Goal: Check status

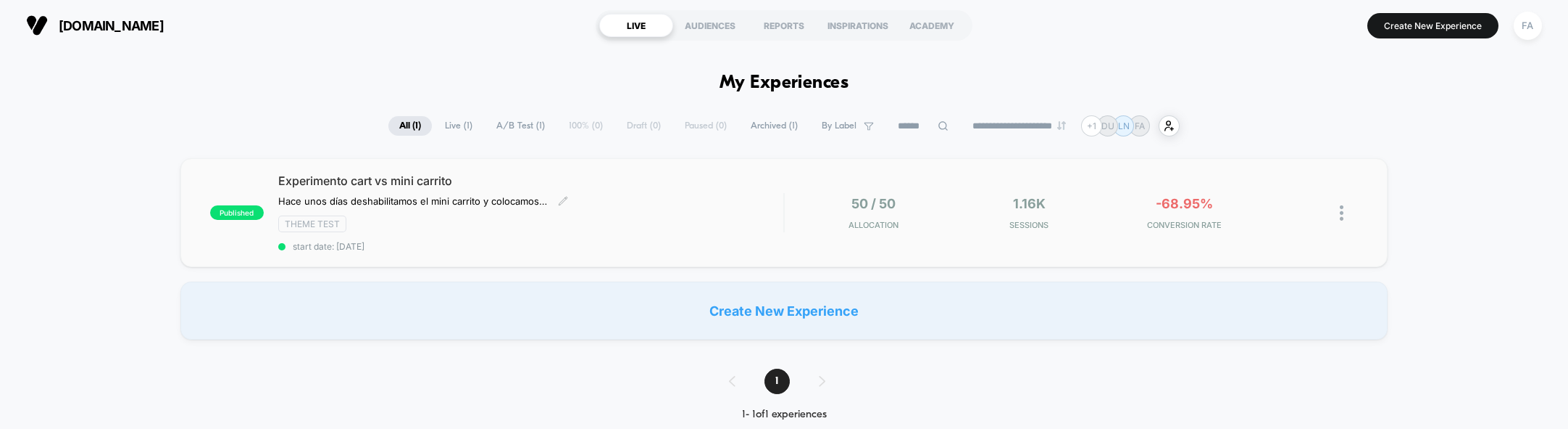
click at [400, 191] on div "Experimento cart vs mini carrito Hace unos días deshabilitamos el mini carrito …" at bounding box center [530, 212] width 505 height 78
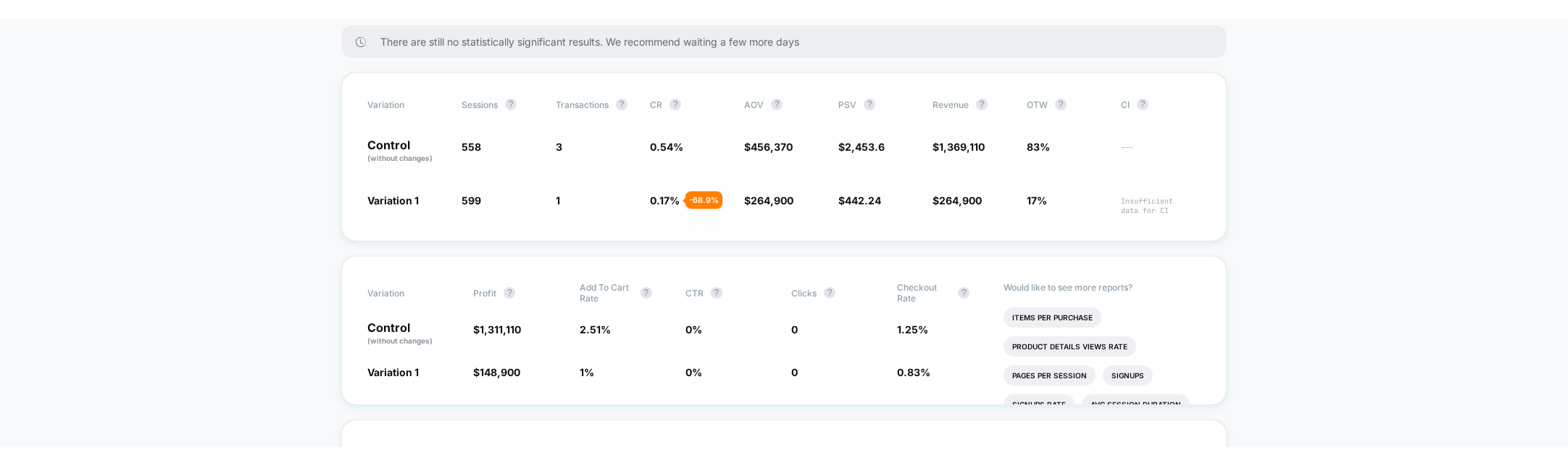
scroll to position [299, 0]
